Goal: Task Accomplishment & Management: Complete application form

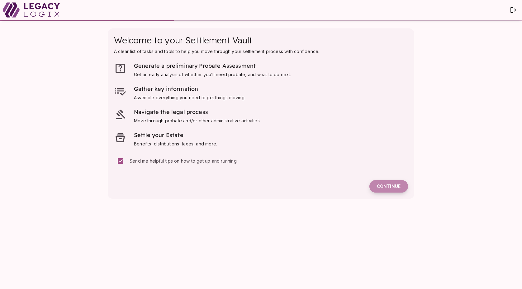
click at [389, 185] on span "Continue" at bounding box center [389, 186] width 24 height 6
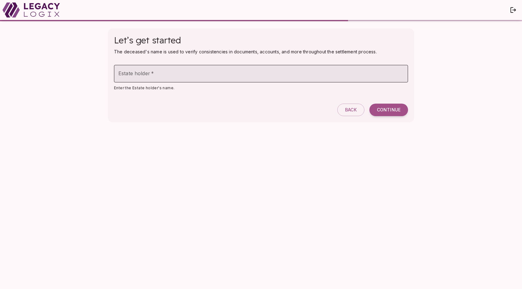
click at [266, 74] on input "Estate holder   *" at bounding box center [261, 73] width 294 height 17
type input "*******"
click at [390, 110] on span "Continue" at bounding box center [389, 110] width 24 height 6
